Goal: Task Accomplishment & Management: Manage account settings

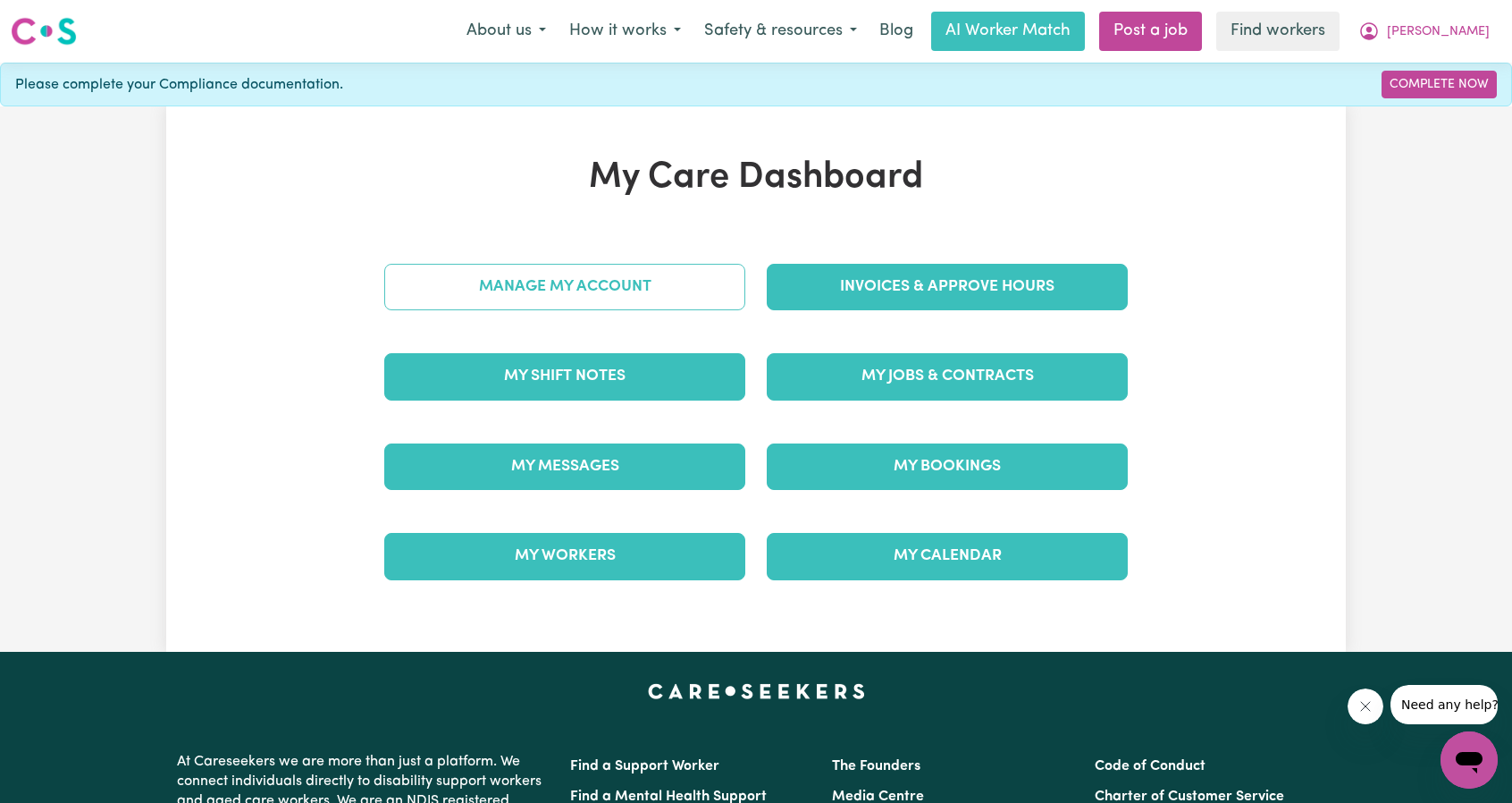
click at [652, 269] on link "Manage My Account" at bounding box center [564, 287] width 361 height 47
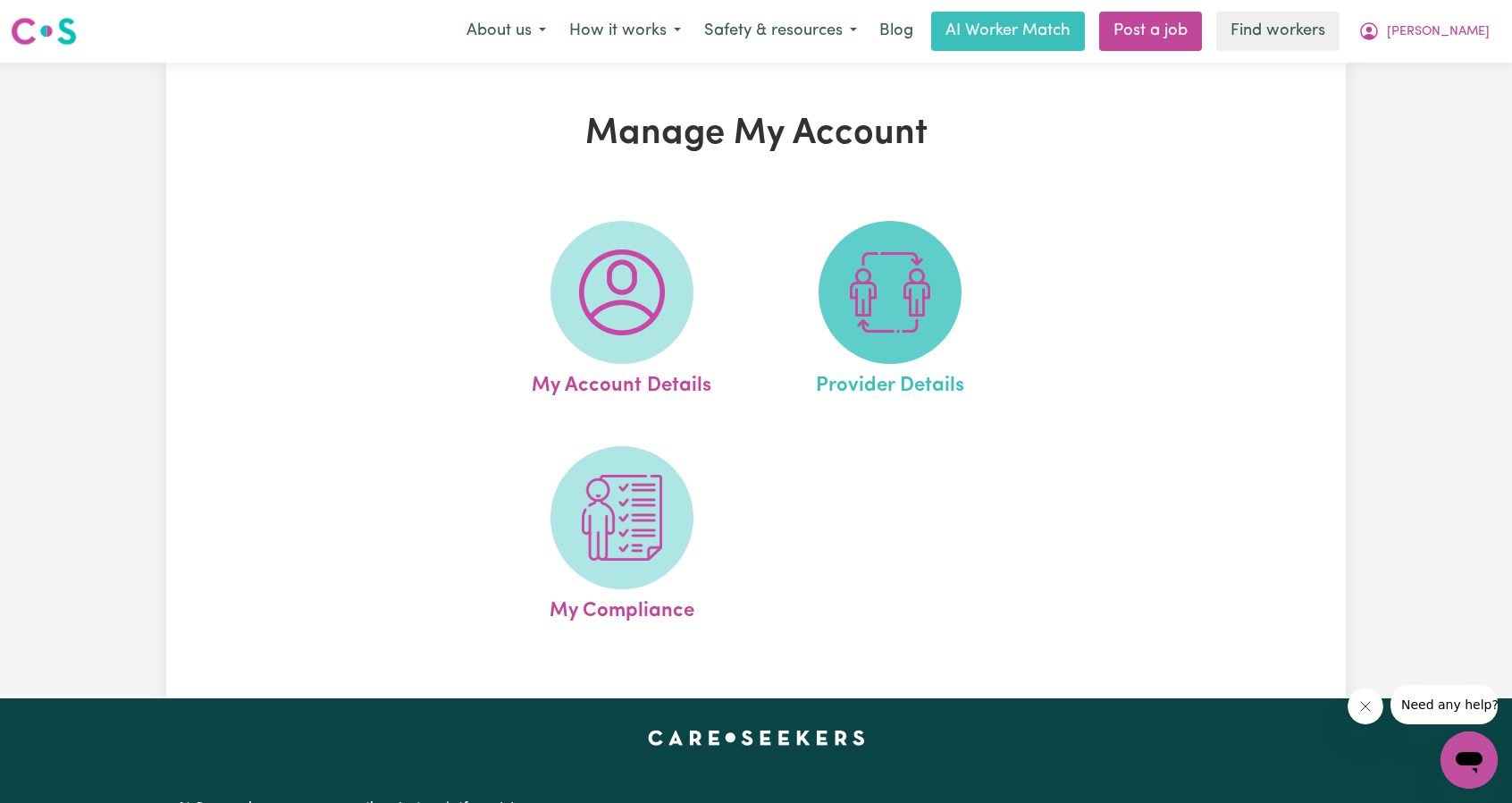
click at [850, 282] on img at bounding box center [890, 292] width 86 height 86
select select "NDIS_FUNDING_AGENCY_MANAGED"
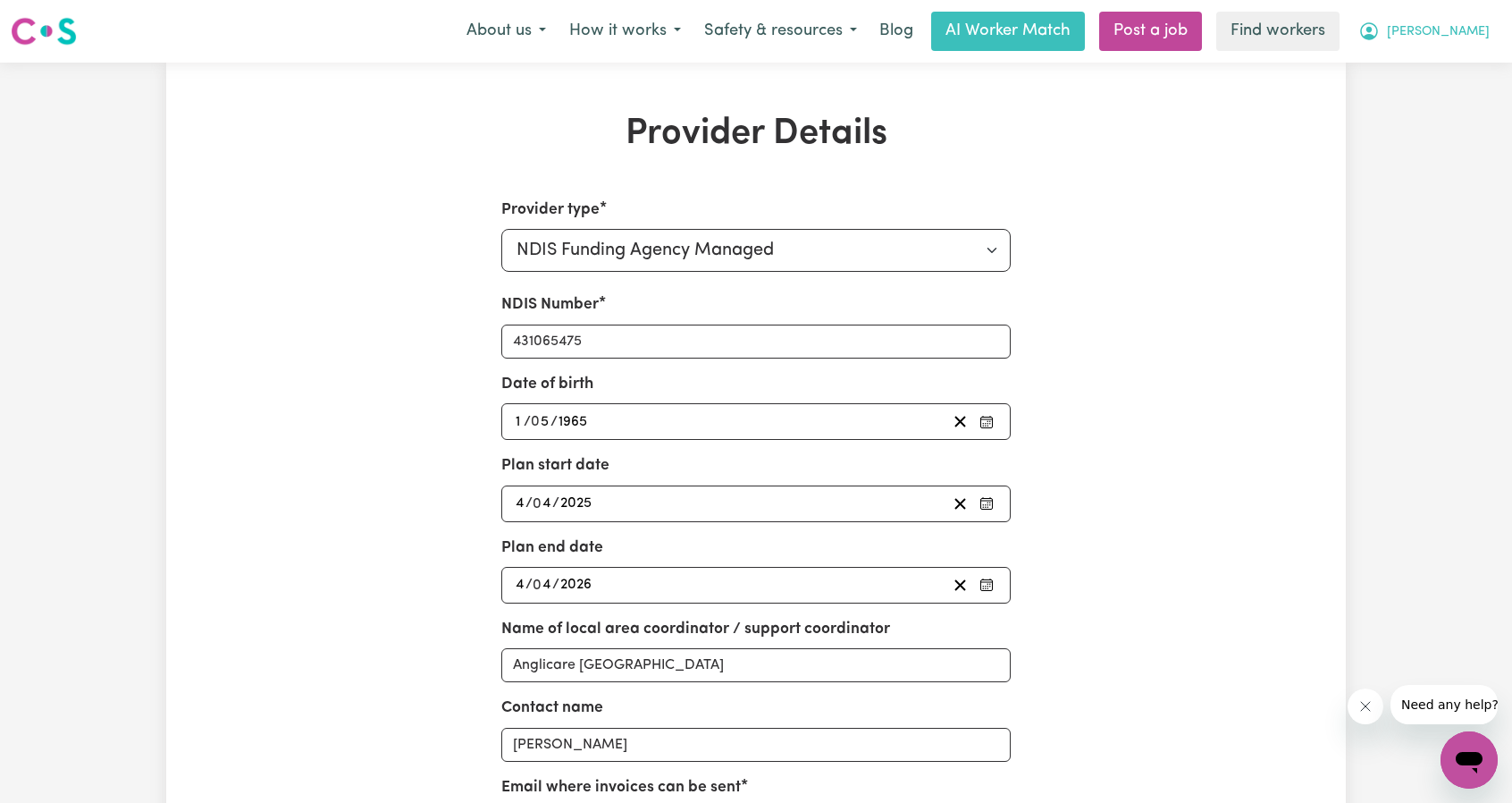
click at [1482, 35] on span "[PERSON_NAME]" at bounding box center [1438, 31] width 103 height 19
click at [1463, 66] on link "My Dashboard" at bounding box center [1430, 70] width 141 height 34
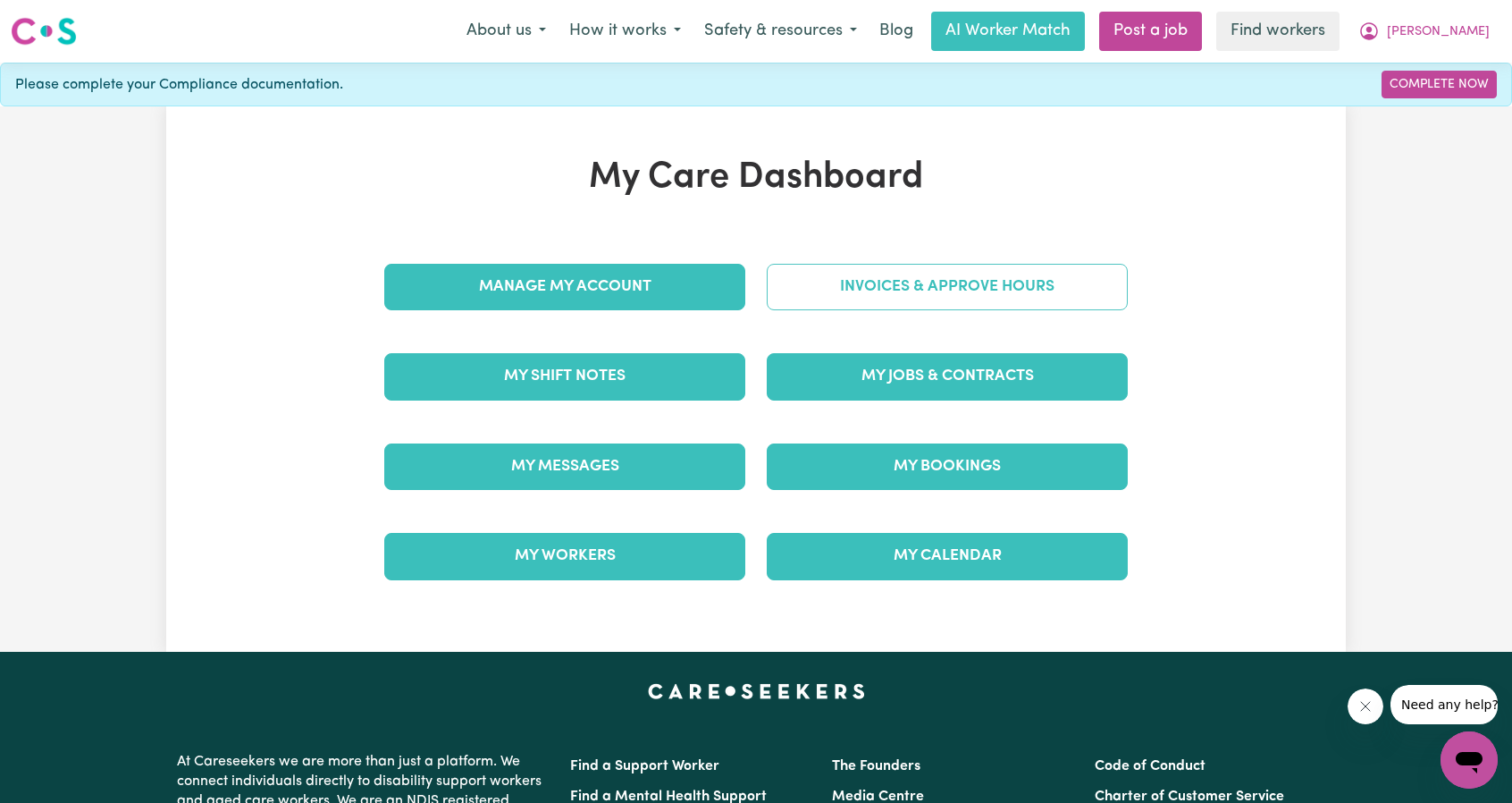
click at [888, 281] on link "Invoices & Approve Hours" at bounding box center [948, 287] width 361 height 47
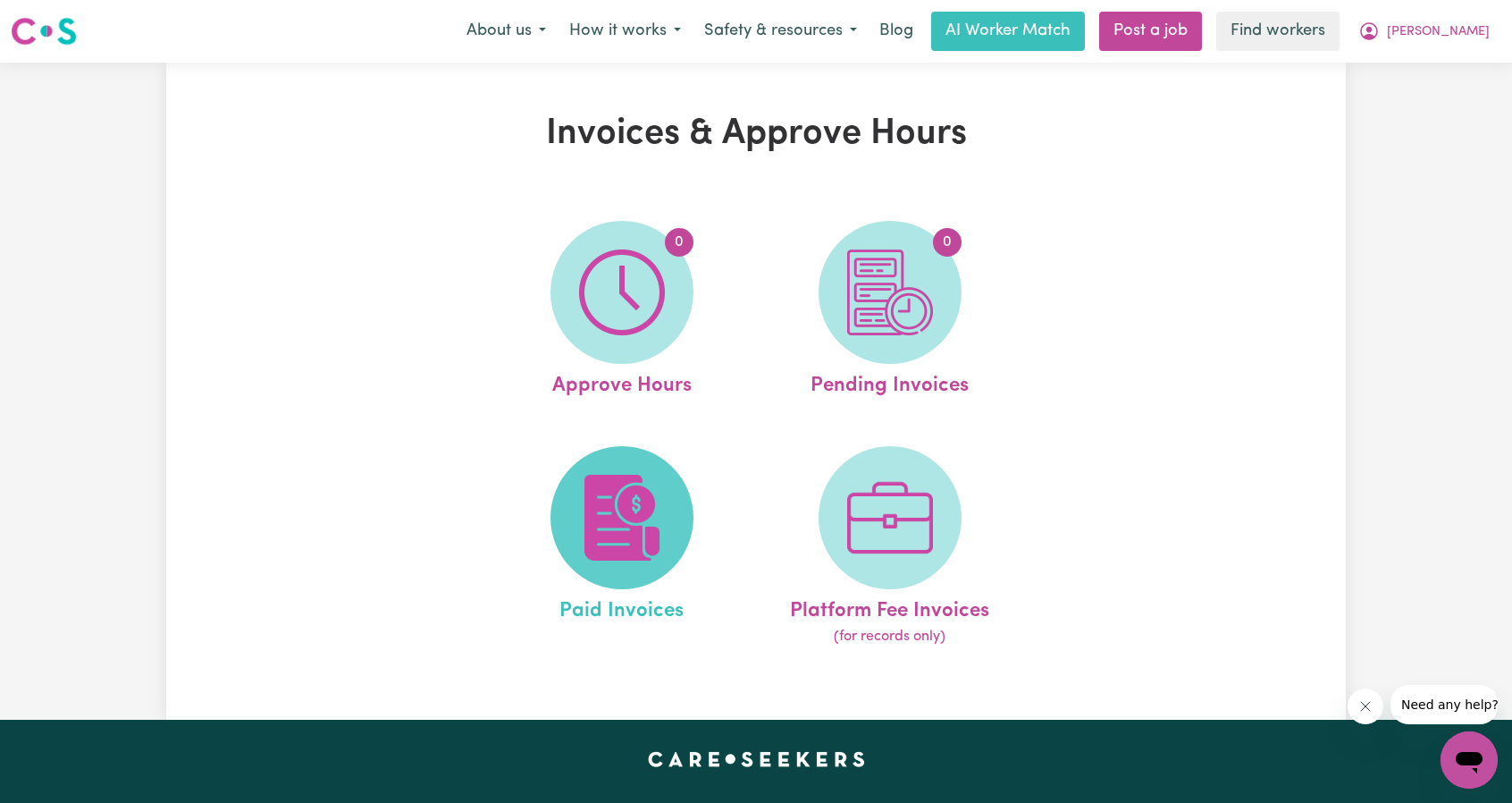
click at [668, 470] on span at bounding box center [622, 518] width 143 height 143
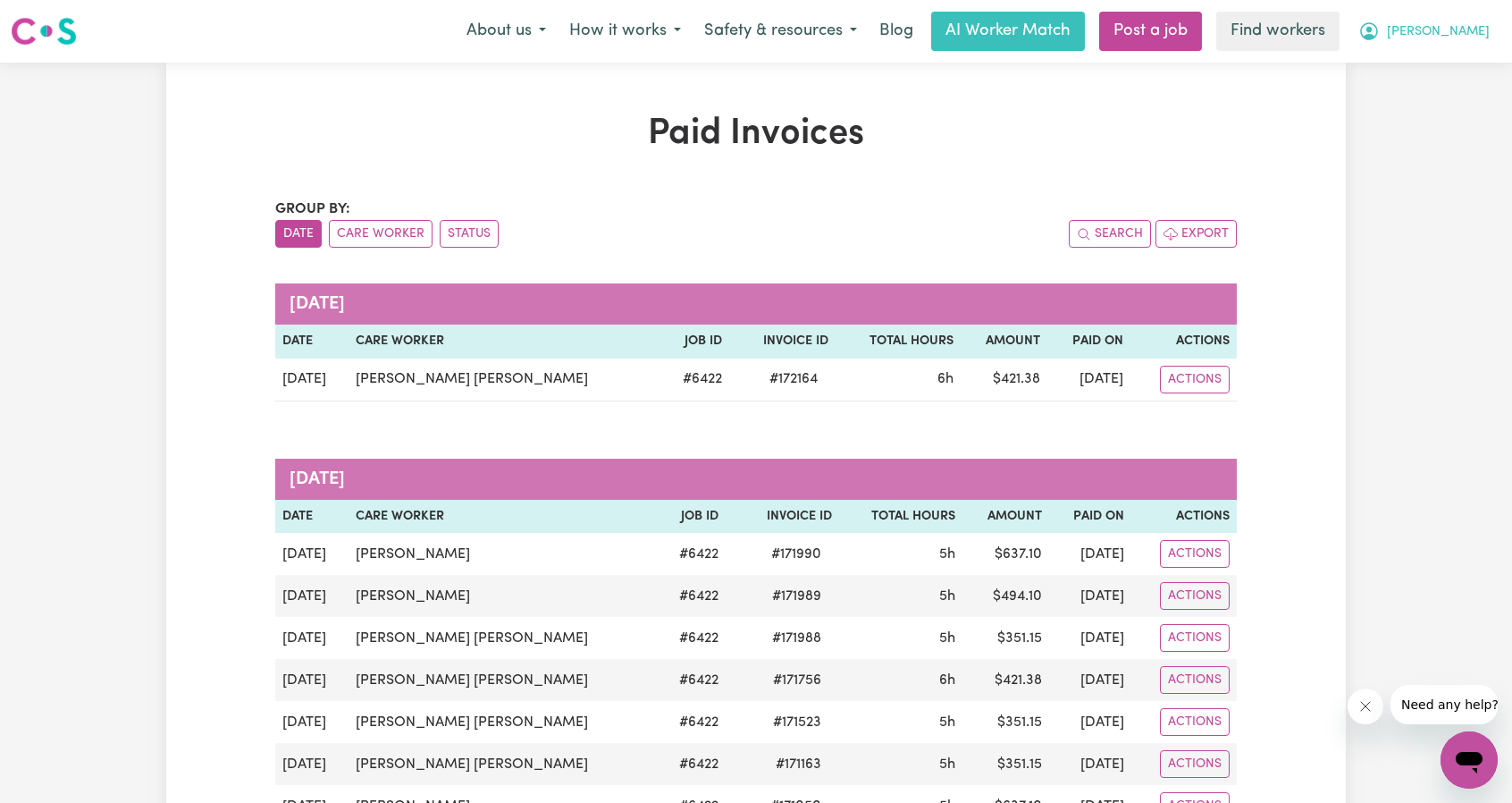
click at [1490, 46] on button "[PERSON_NAME]" at bounding box center [1423, 31] width 155 height 38
click at [1417, 102] on link "Logout" at bounding box center [1430, 103] width 141 height 34
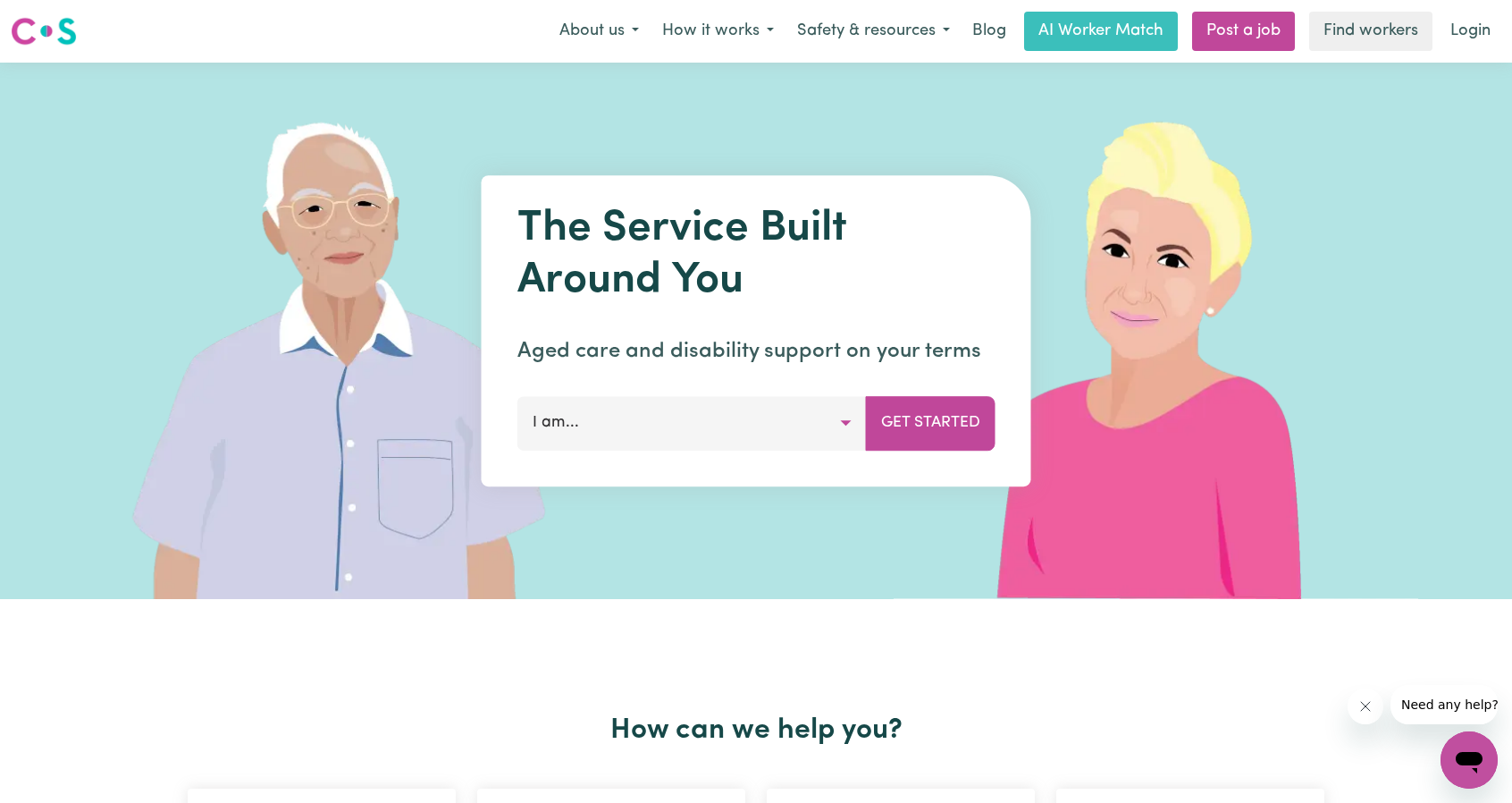
click at [1488, 24] on link "Login" at bounding box center [1470, 31] width 61 height 39
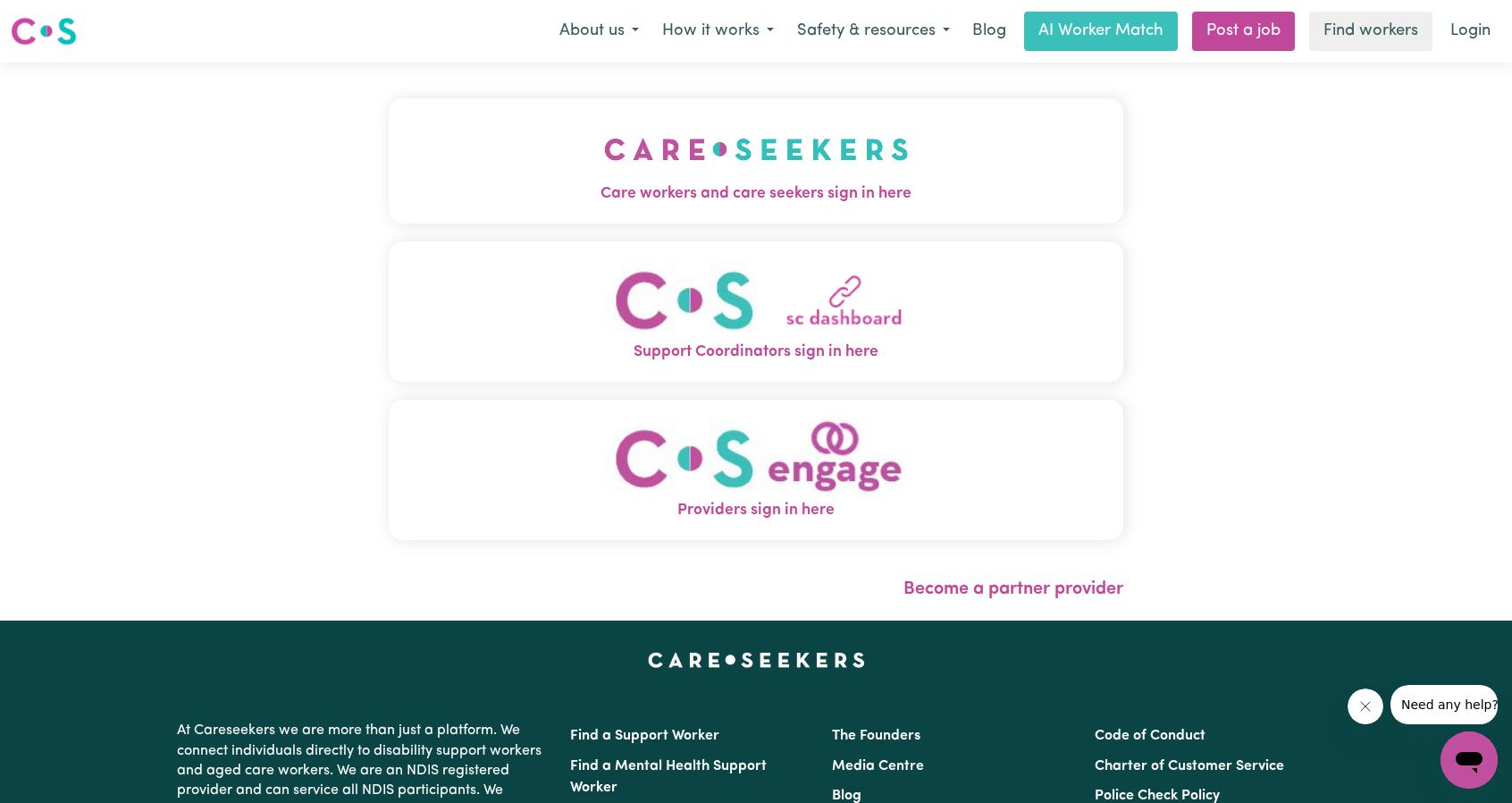
click at [666, 112] on button "Care workers and care seekers sign in here" at bounding box center [755, 160] width 734 height 126
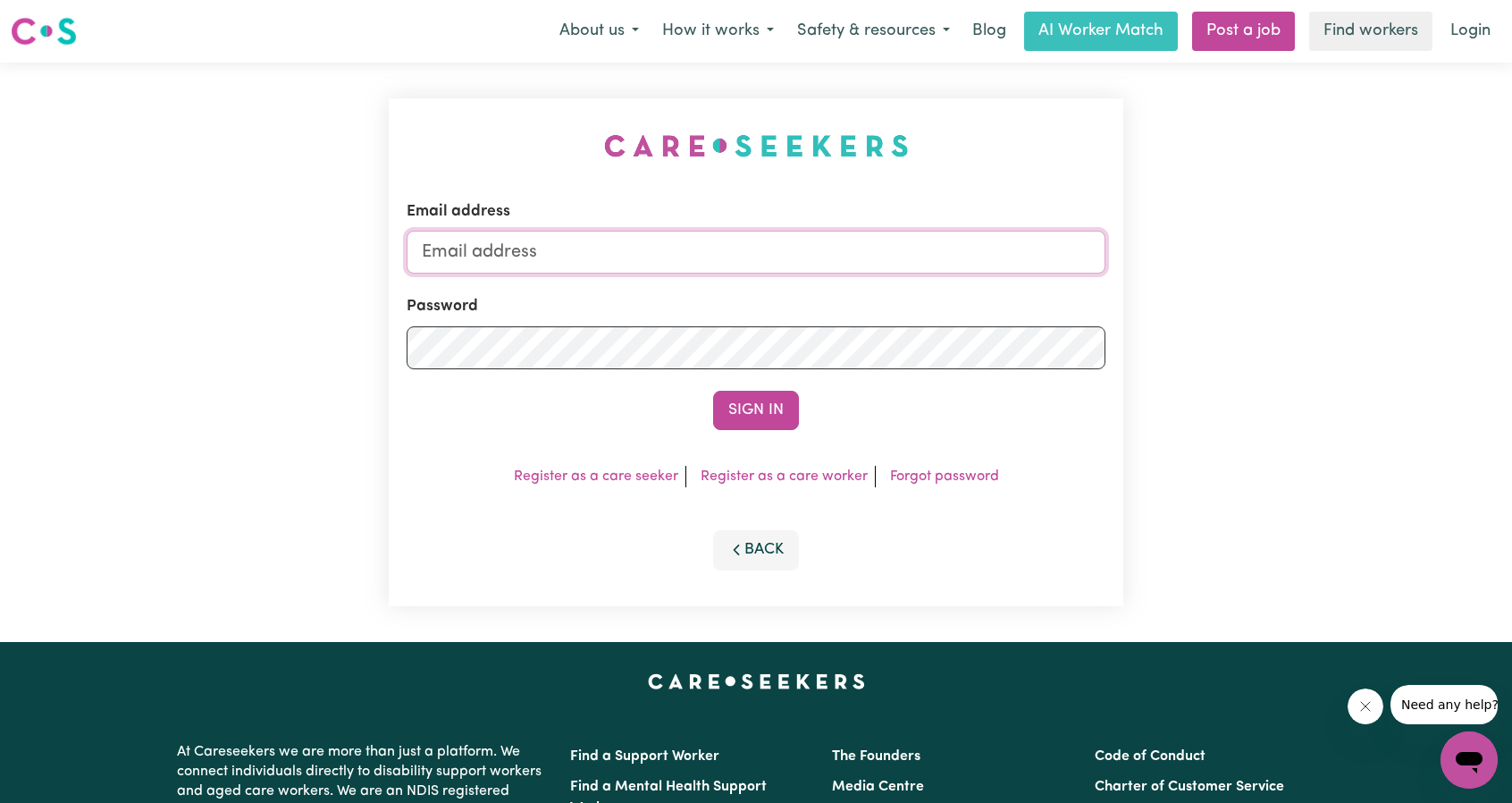
click at [683, 235] on input "Email address" at bounding box center [756, 252] width 698 height 43
drag, startPoint x: 514, startPoint y: 251, endPoint x: 835, endPoint y: 302, distance: 325.0
click at [856, 279] on form "Email address [EMAIL_ADDRESS][PERSON_NAME][DOMAIN_NAME] Password Sign In" at bounding box center [756, 314] width 698 height 230
type input "superuser~[EMAIL_ADDRESS][DOMAIN_NAME]"
click at [736, 390] on button "Sign In" at bounding box center [756, 410] width 86 height 39
